Goal: Navigation & Orientation: Go to known website

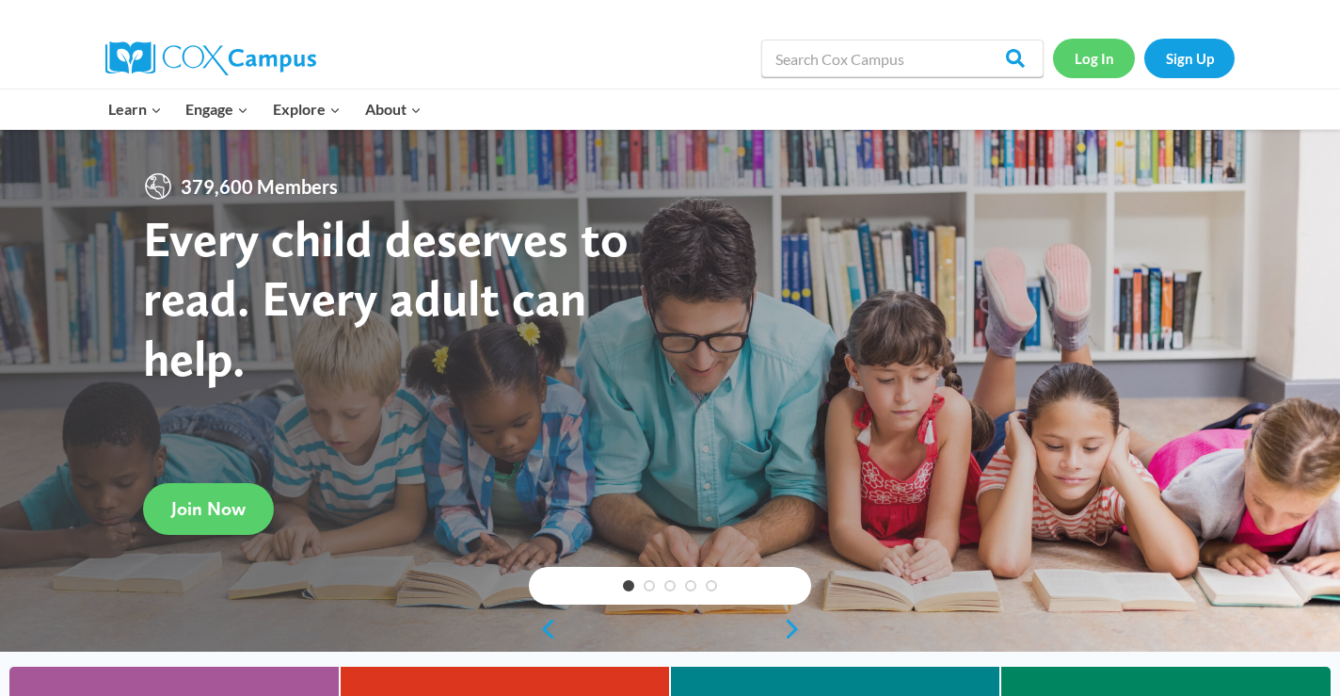
click at [1104, 68] on link "Log In" at bounding box center [1094, 58] width 82 height 39
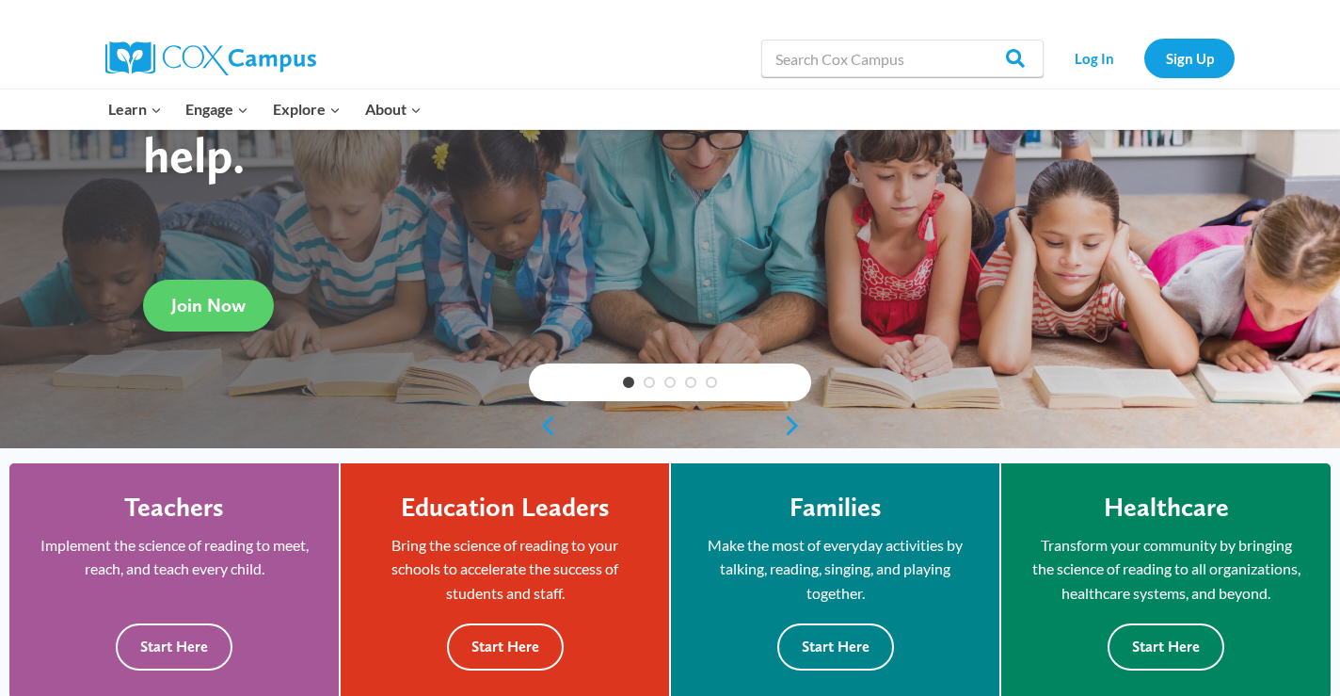
scroll to position [204, 0]
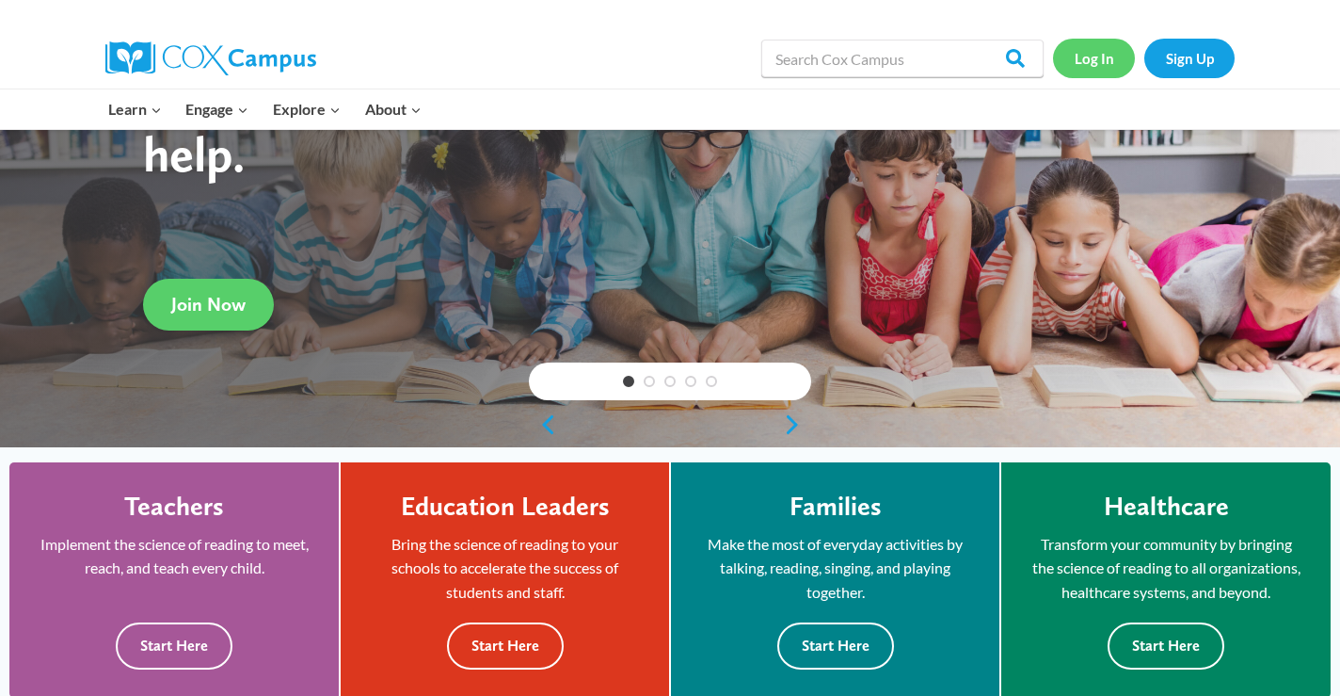
click at [1097, 55] on link "Log In" at bounding box center [1094, 58] width 82 height 39
